Goal: Transaction & Acquisition: Purchase product/service

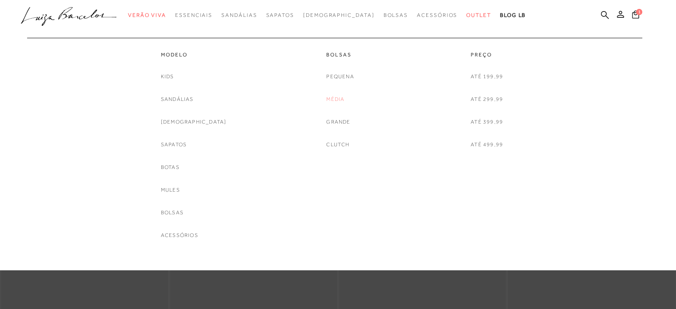
click at [332, 99] on link "Média" at bounding box center [335, 99] width 18 height 9
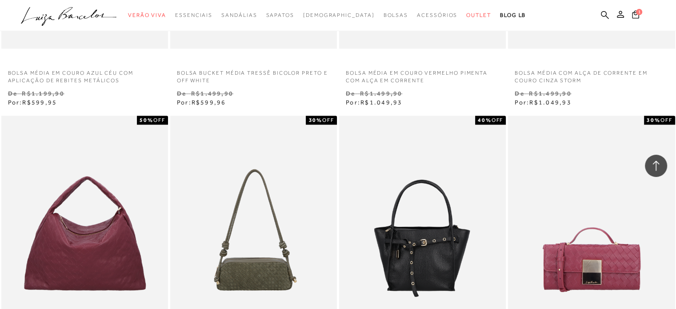
scroll to position [1824, 0]
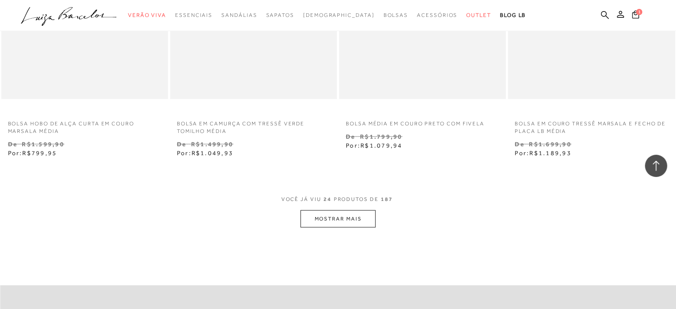
click at [341, 221] on button "MOSTRAR MAIS" at bounding box center [338, 218] width 75 height 17
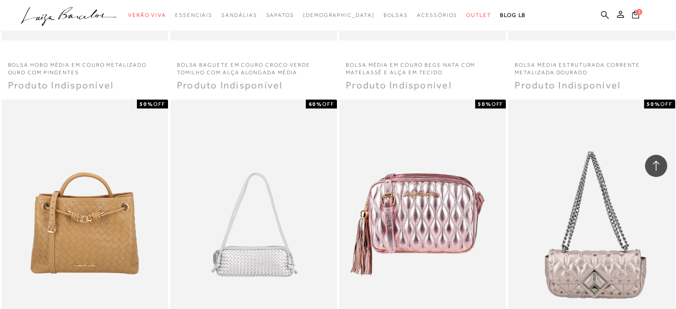
scroll to position [3736, 0]
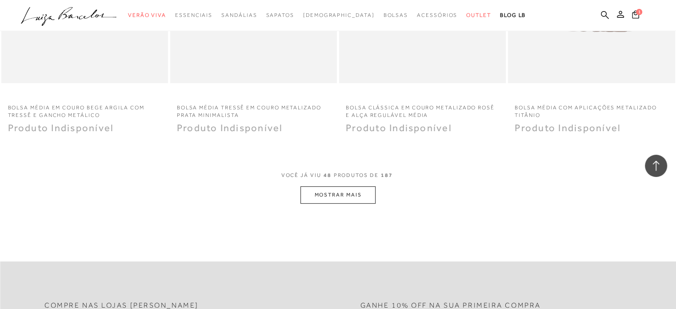
click at [338, 197] on button "MOSTRAR MAIS" at bounding box center [338, 194] width 75 height 17
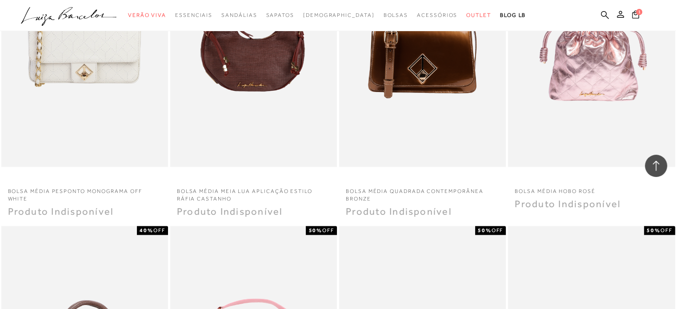
scroll to position [4892, 0]
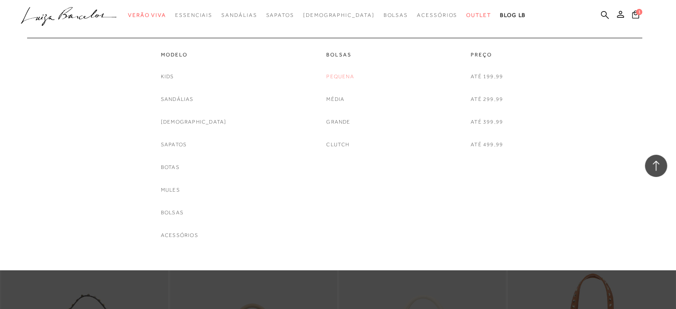
click at [341, 77] on link "Pequena" at bounding box center [340, 76] width 28 height 9
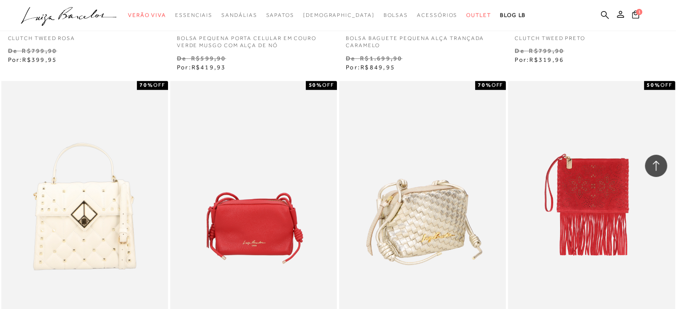
scroll to position [1023, 0]
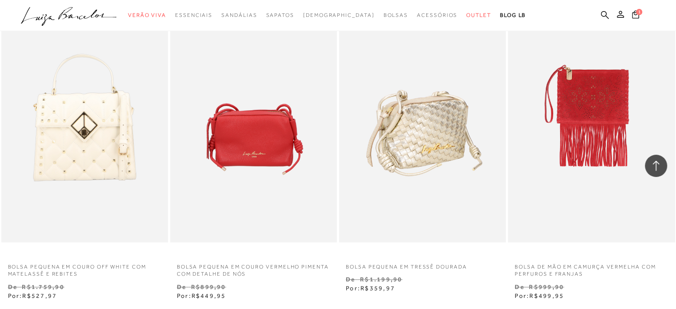
click at [415, 142] on img at bounding box center [423, 117] width 166 height 250
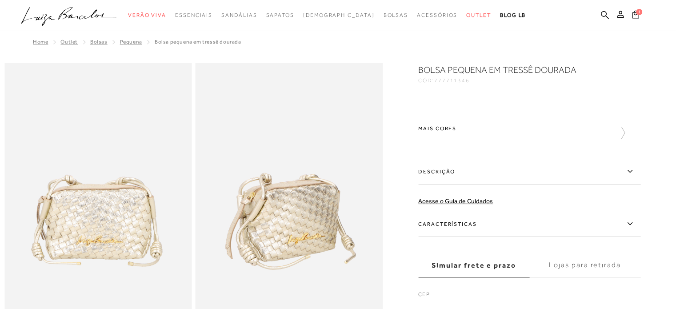
click at [637, 14] on icon at bounding box center [635, 14] width 7 height 8
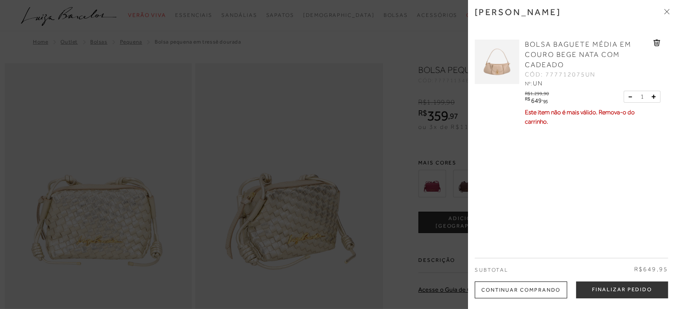
click at [655, 43] on icon at bounding box center [657, 43] width 7 height 7
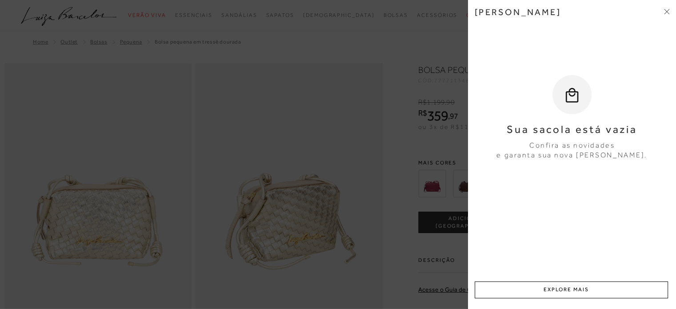
click at [407, 266] on div at bounding box center [338, 154] width 676 height 309
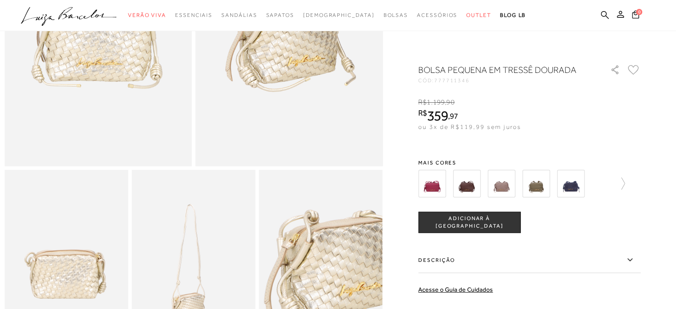
scroll to position [311, 0]
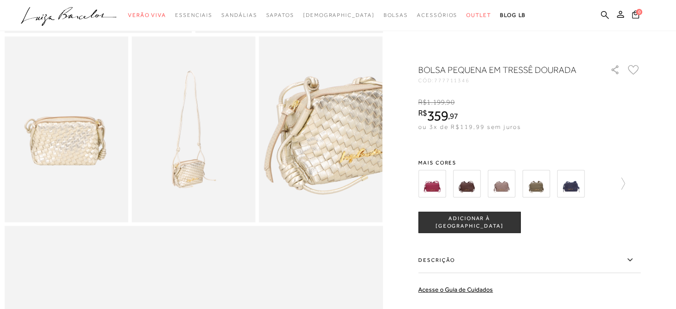
click at [198, 186] on img at bounding box center [194, 128] width 124 height 185
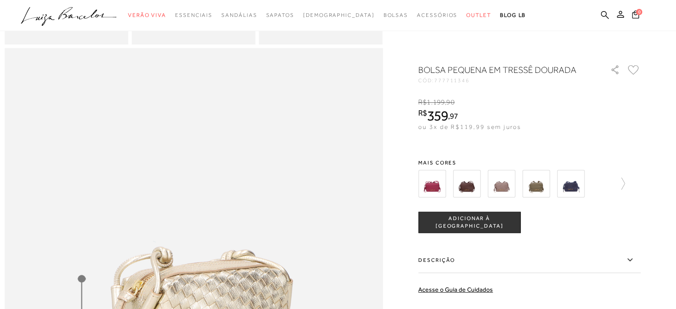
scroll to position [445, 0]
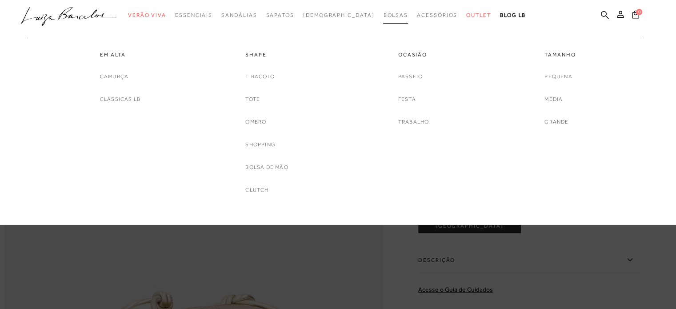
click at [383, 17] on span "Bolsas" at bounding box center [395, 15] width 25 height 6
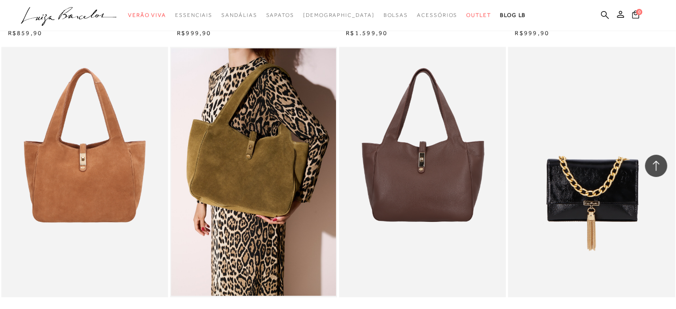
scroll to position [1735, 0]
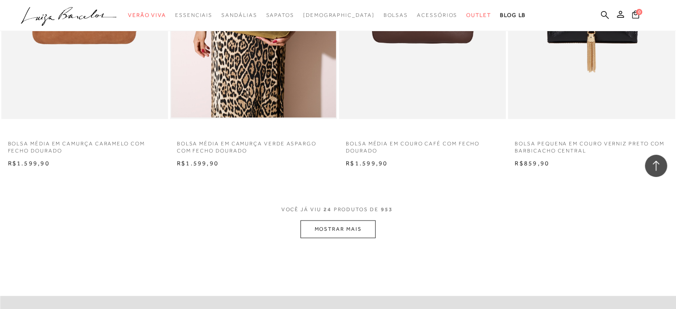
click at [333, 231] on button "MOSTRAR MAIS" at bounding box center [338, 229] width 75 height 17
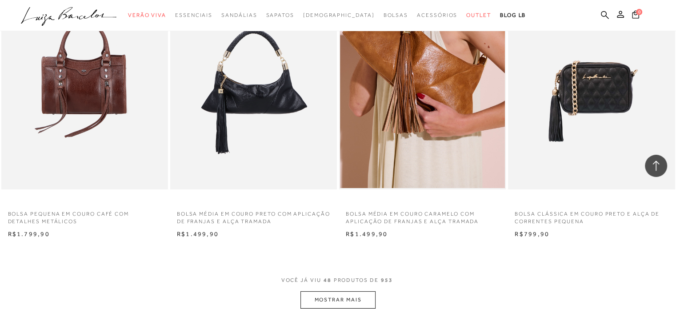
scroll to position [3603, 0]
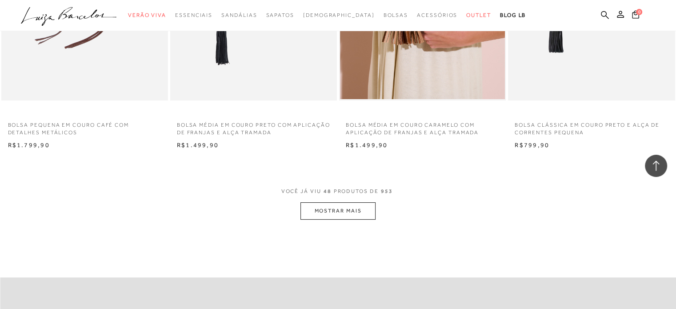
click at [368, 213] on button "MOSTRAR MAIS" at bounding box center [338, 210] width 75 height 17
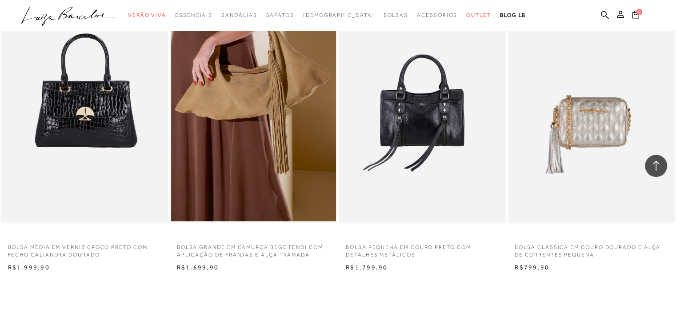
scroll to position [5560, 0]
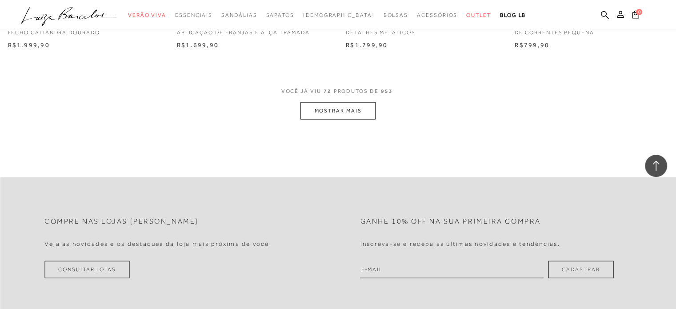
click at [349, 114] on button "MOSTRAR MAIS" at bounding box center [338, 110] width 75 height 17
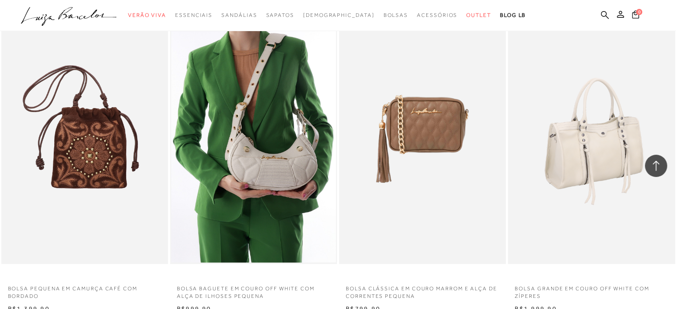
scroll to position [5649, 0]
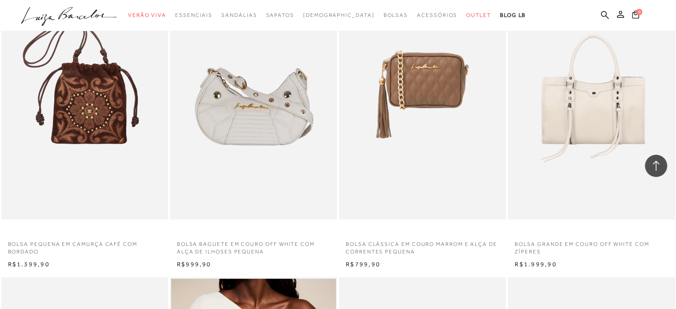
click at [233, 131] on img at bounding box center [254, 94] width 166 height 250
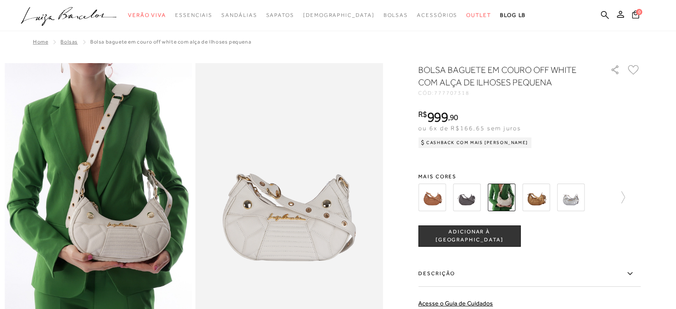
click at [496, 238] on span "ADICIONAR À [GEOGRAPHIC_DATA]" at bounding box center [469, 236] width 101 height 16
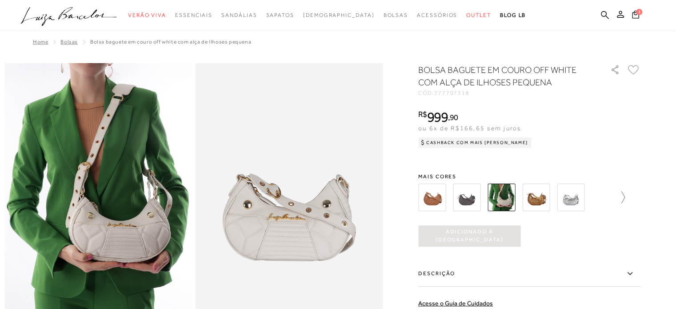
click at [624, 199] on icon at bounding box center [619, 197] width 12 height 12
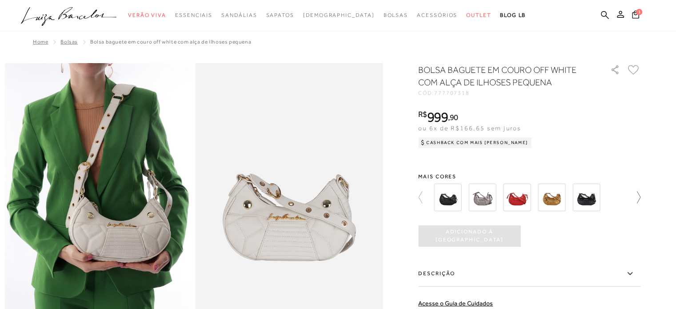
click at [639, 199] on icon at bounding box center [634, 197] width 12 height 12
click at [483, 197] on img at bounding box center [483, 198] width 28 height 28
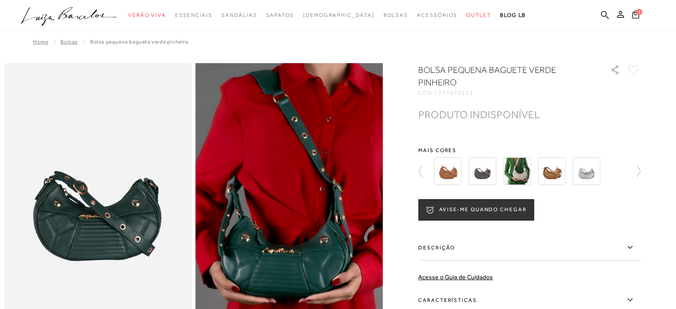
click at [450, 172] on img at bounding box center [448, 171] width 28 height 28
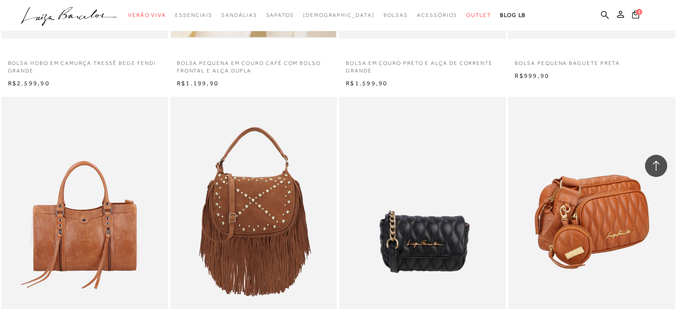
scroll to position [6227, 0]
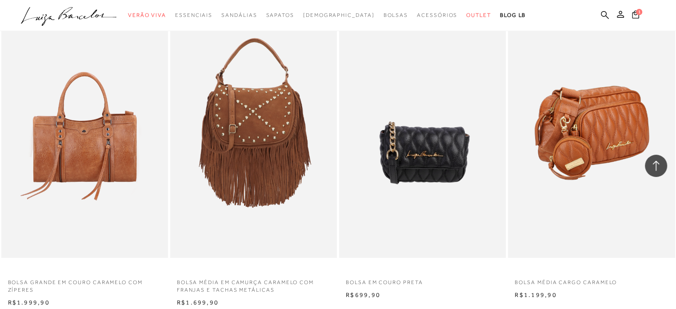
click at [614, 148] on img at bounding box center [592, 133] width 166 height 250
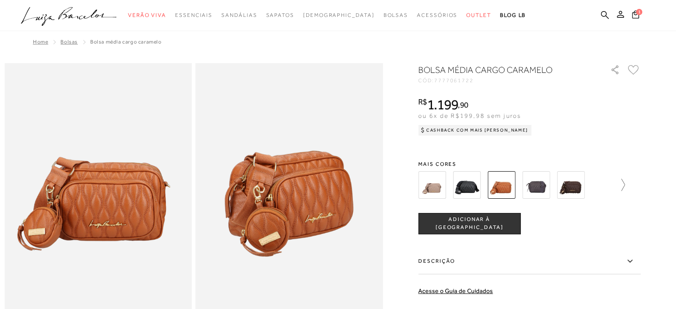
click at [624, 185] on icon at bounding box center [619, 185] width 12 height 12
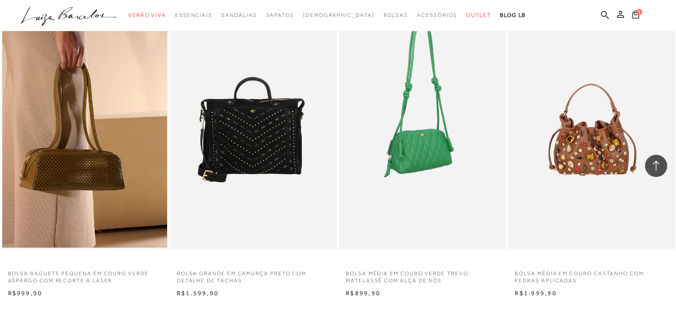
scroll to position [7428, 0]
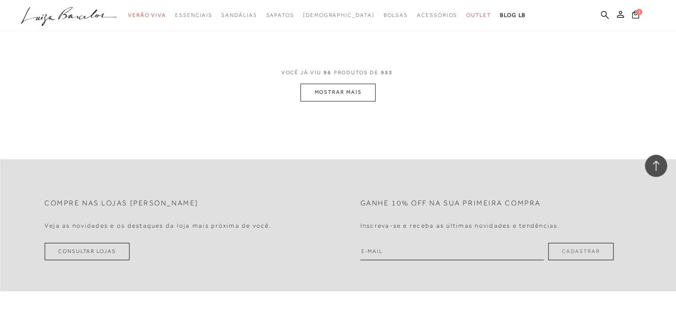
click at [338, 89] on button "MOSTRAR MAIS" at bounding box center [338, 92] width 75 height 17
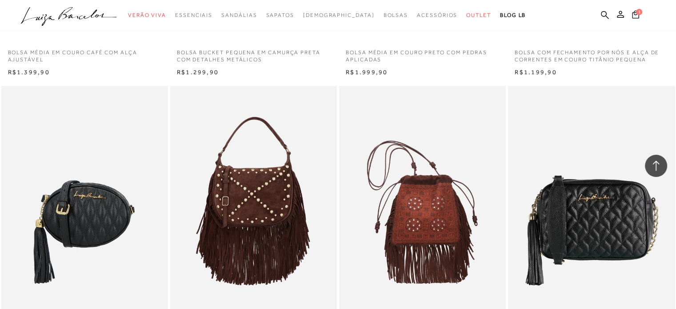
scroll to position [8095, 0]
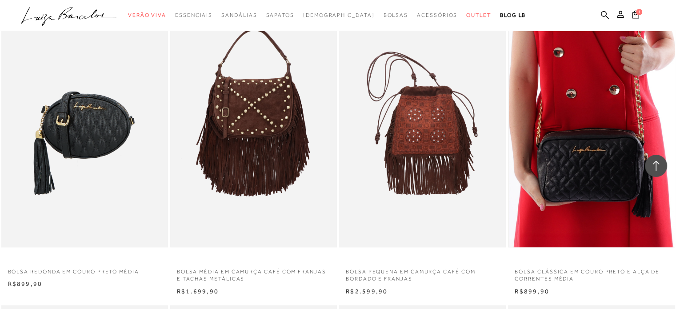
click at [592, 169] on img at bounding box center [592, 122] width 166 height 250
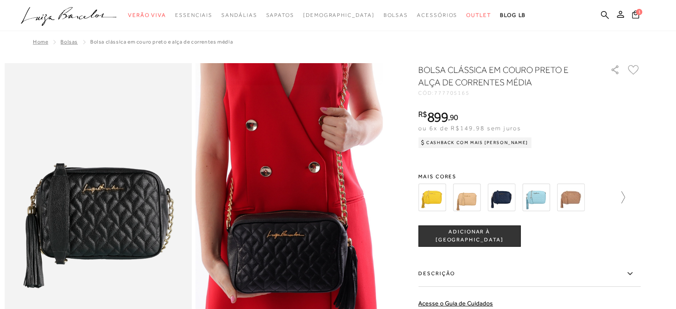
click at [624, 198] on icon at bounding box center [619, 197] width 12 height 12
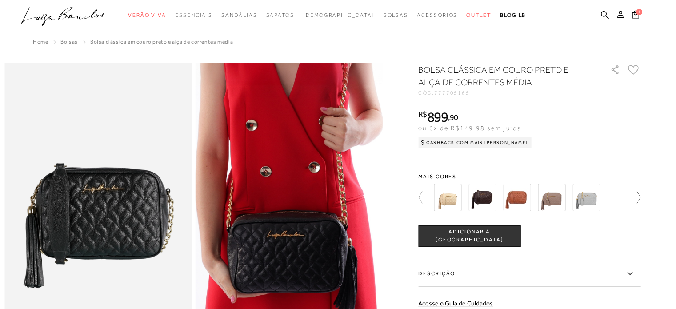
click at [640, 198] on icon at bounding box center [634, 197] width 12 height 12
click at [638, 198] on div at bounding box center [534, 197] width 207 height 33
click at [425, 202] on icon at bounding box center [425, 197] width 12 height 12
click at [422, 202] on icon at bounding box center [425, 197] width 12 height 12
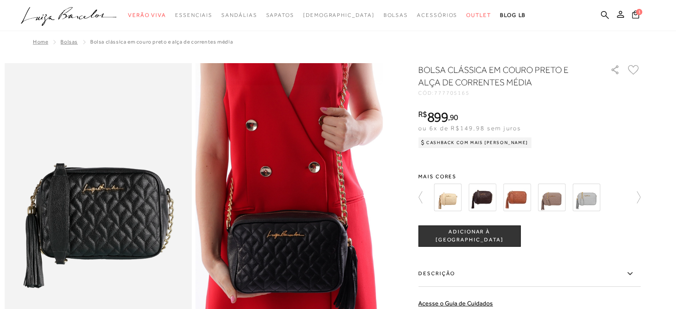
click at [446, 199] on img at bounding box center [448, 198] width 28 height 28
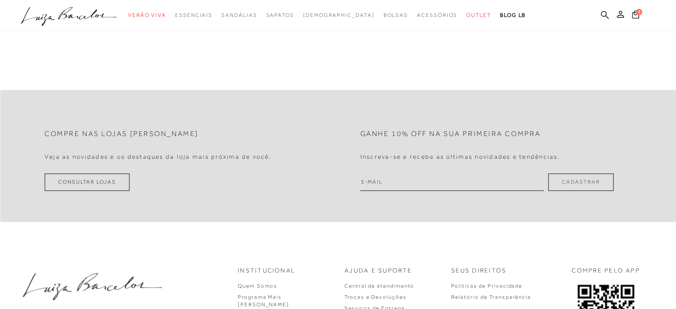
scroll to position [667, 0]
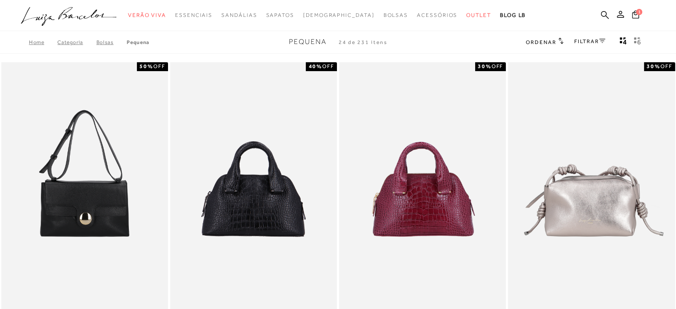
scroll to position [311, 0]
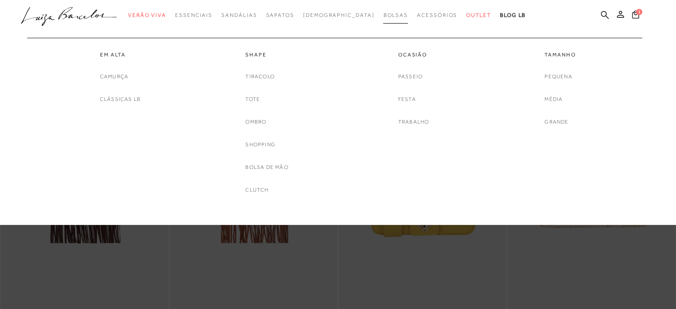
click at [383, 15] on span "Bolsas" at bounding box center [395, 15] width 25 height 6
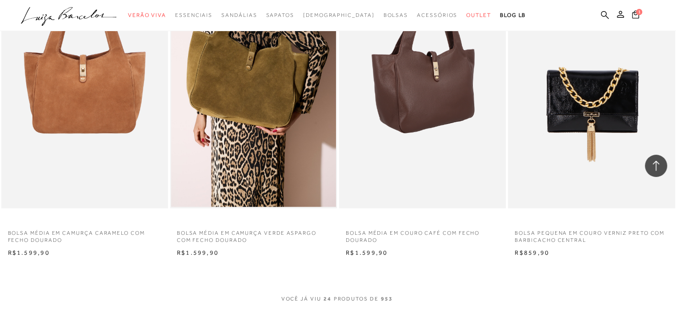
scroll to position [1913, 0]
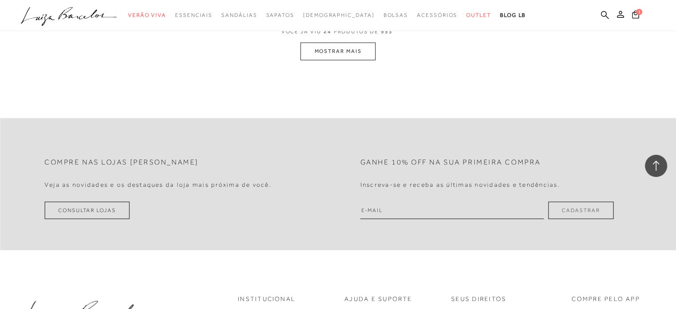
click at [338, 53] on button "MOSTRAR MAIS" at bounding box center [338, 51] width 75 height 17
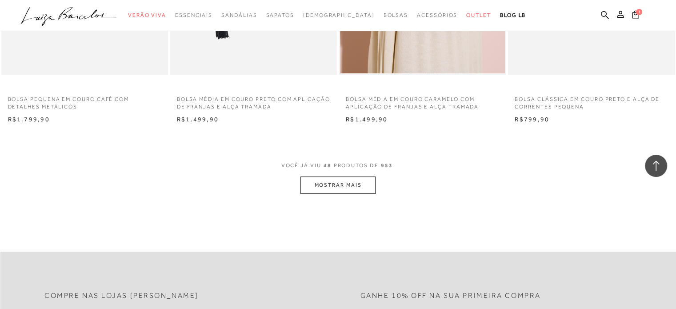
click at [350, 191] on button "MOSTRAR MAIS" at bounding box center [338, 185] width 75 height 17
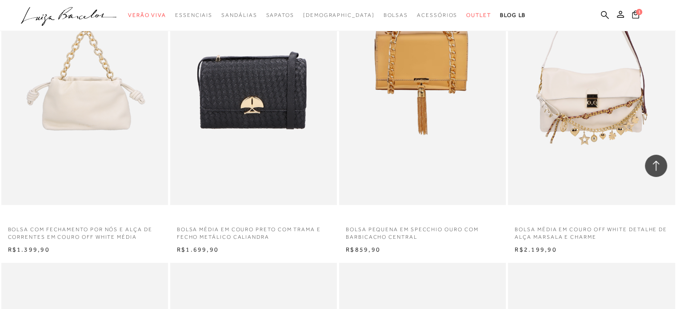
scroll to position [3451, 0]
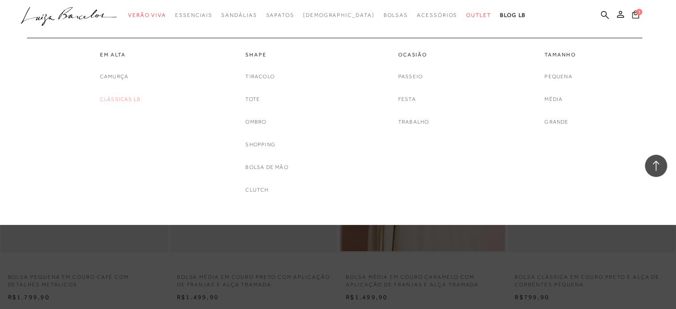
click at [119, 99] on link "Clássicas LB" at bounding box center [120, 99] width 40 height 9
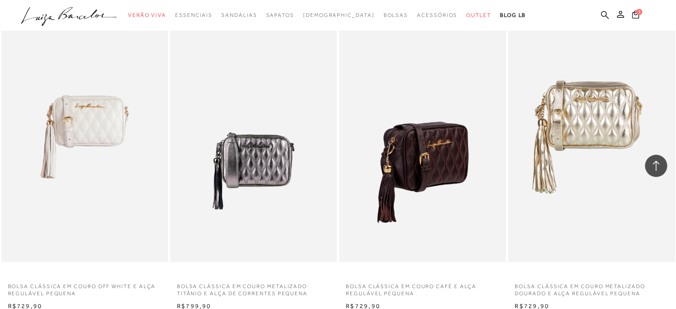
scroll to position [712, 0]
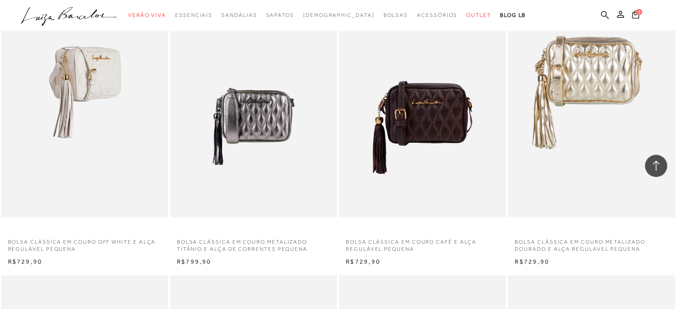
click at [89, 146] on img at bounding box center [85, 92] width 166 height 250
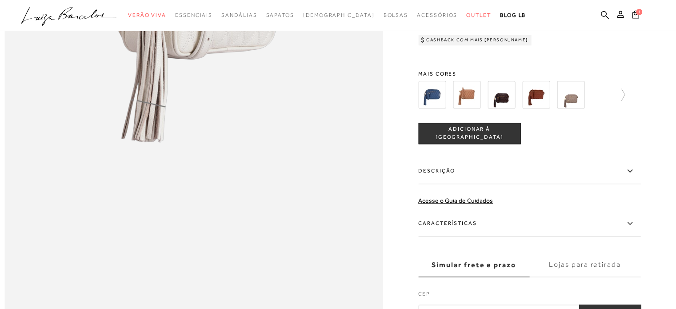
scroll to position [756, 0]
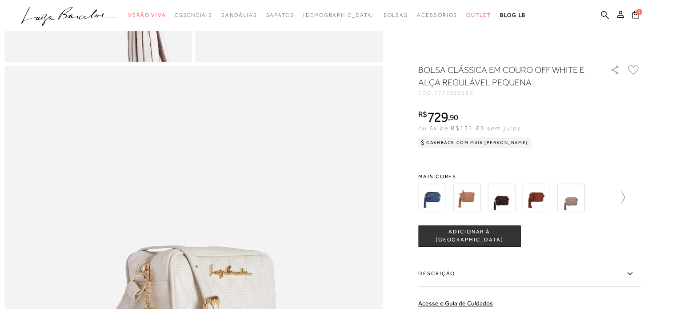
click at [624, 201] on icon at bounding box center [619, 197] width 12 height 12
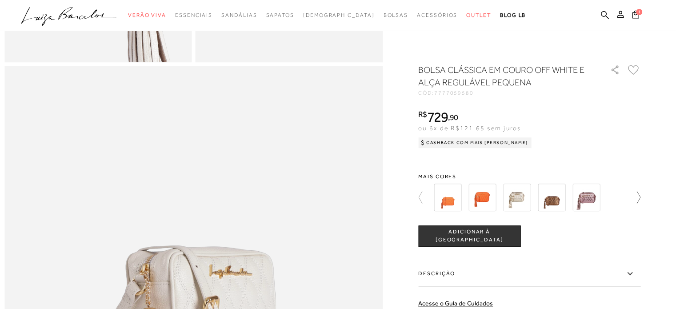
click at [623, 201] on div at bounding box center [526, 197] width 191 height 33
click at [637, 13] on span "1" at bounding box center [639, 12] width 6 height 6
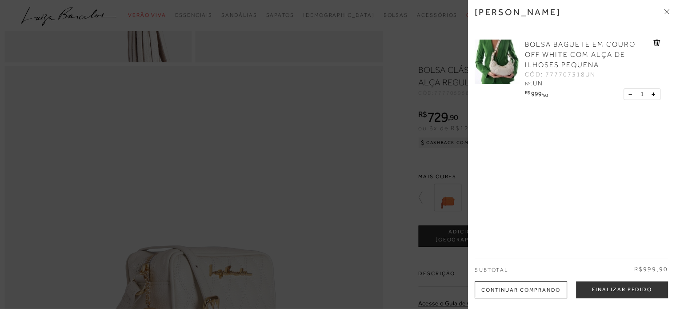
drag, startPoint x: 524, startPoint y: 42, endPoint x: 557, endPoint y: 51, distance: 34.0
click at [527, 42] on div "BOLSA BAGUETE EM COURO OFF WHITE COM ALÇA DE ILHOSES PEQUENA CÓD: 777707318UN N…" at bounding box center [588, 64] width 131 height 49
click at [567, 55] on span "BOLSA BAGUETE EM COURO OFF WHITE COM ALÇA DE ILHOSES PEQUENA" at bounding box center [580, 54] width 111 height 28
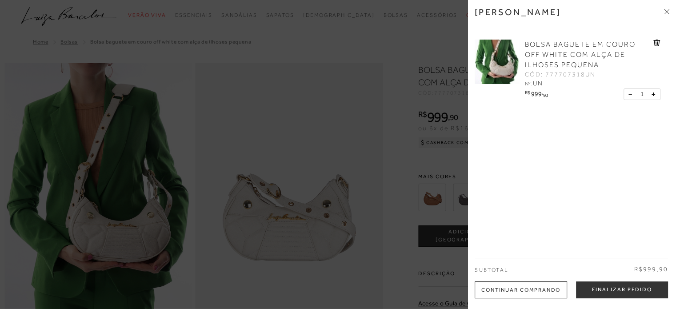
click at [545, 53] on span "BOLSA BAGUETE EM COURO OFF WHITE COM ALÇA DE ILHOSES PEQUENA" at bounding box center [580, 54] width 111 height 28
click at [398, 151] on div at bounding box center [338, 154] width 676 height 309
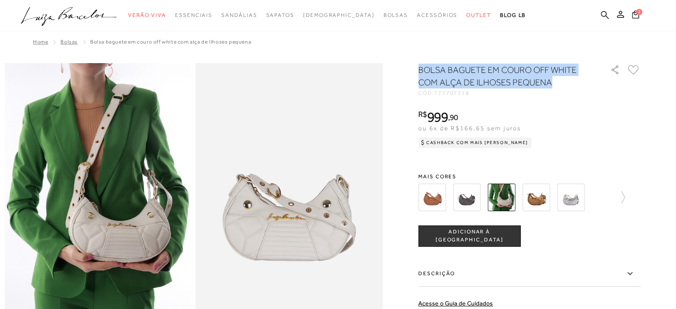
drag, startPoint x: 421, startPoint y: 68, endPoint x: 556, endPoint y: 81, distance: 134.9
copy h1 "BOLSA BAGUETE EM COURO OFF WHITE COM ALÇA DE ILHOSES PEQUENA"
